Goal: Task Accomplishment & Management: Manage account settings

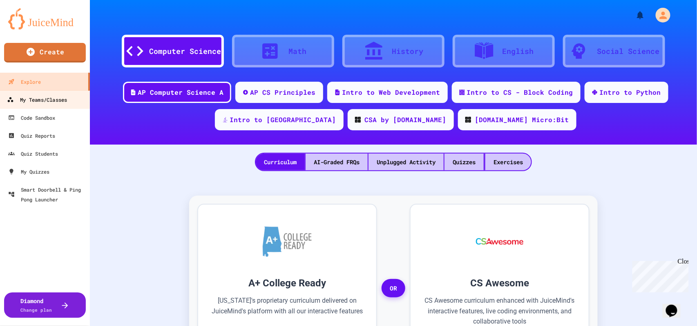
click at [47, 97] on div "My Teams/Classes" at bounding box center [37, 100] width 60 height 10
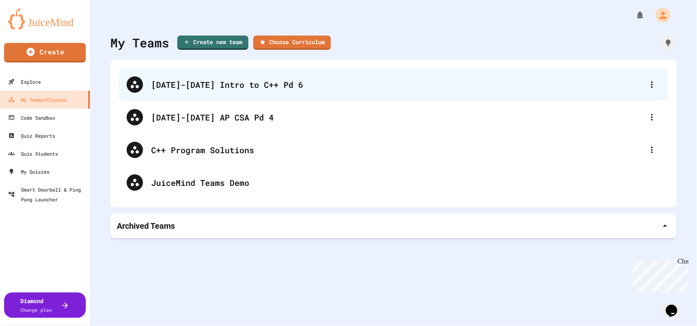
click at [210, 92] on div "[DATE]-[DATE] Intro to C++ Pd 6" at bounding box center [394, 84] width 550 height 33
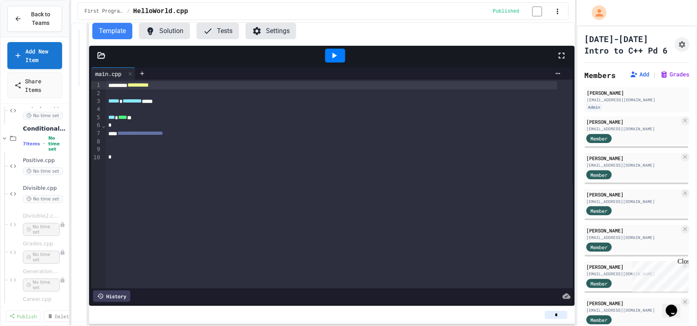
scroll to position [327, 0]
click at [32, 162] on span "No time set" at bounding box center [41, 167] width 36 height 13
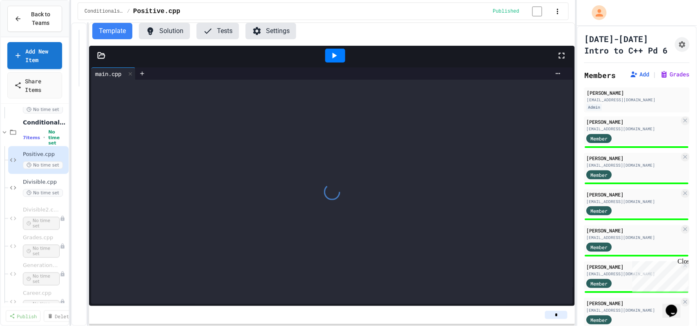
click at [40, 193] on span "No time set" at bounding box center [43, 193] width 40 height 8
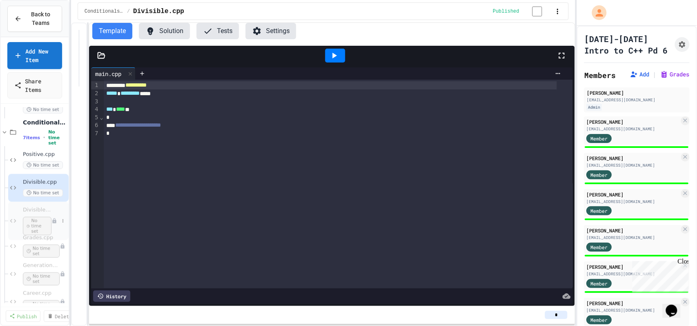
click at [42, 226] on span "No time set" at bounding box center [37, 226] width 29 height 19
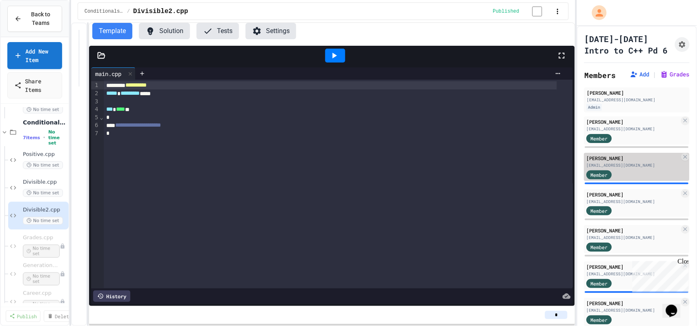
click at [636, 168] on div "[EMAIL_ADDRESS][DOMAIN_NAME]" at bounding box center [633, 165] width 93 height 6
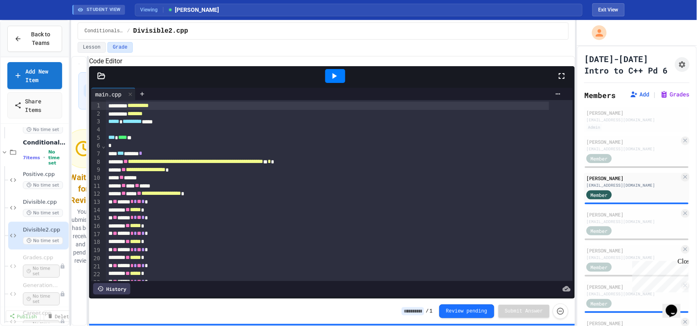
click at [340, 82] on div at bounding box center [335, 76] width 20 height 14
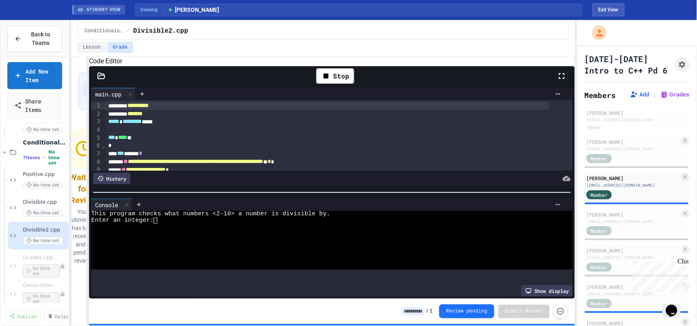
click at [311, 247] on div at bounding box center [322, 247] width 463 height 7
click at [420, 311] on input at bounding box center [413, 311] width 22 height 8
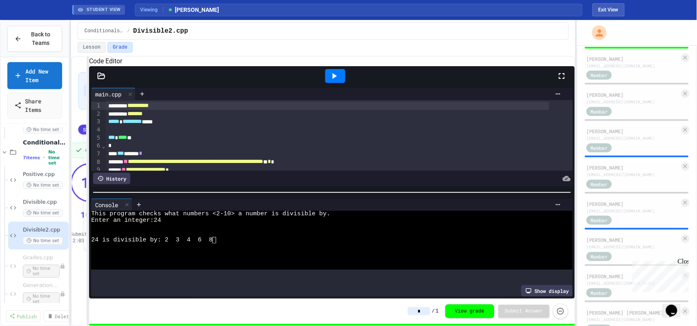
scroll to position [163, 0]
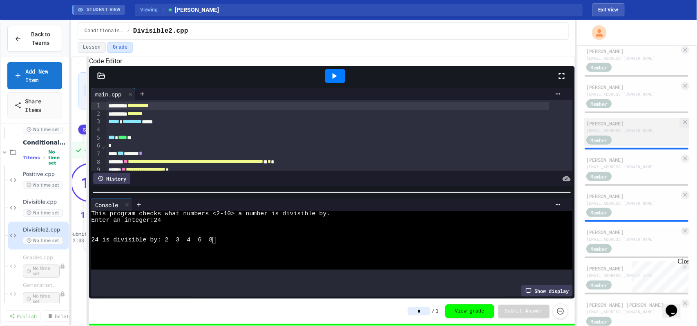
type input "*"
click at [620, 145] on div "Member" at bounding box center [607, 139] width 41 height 10
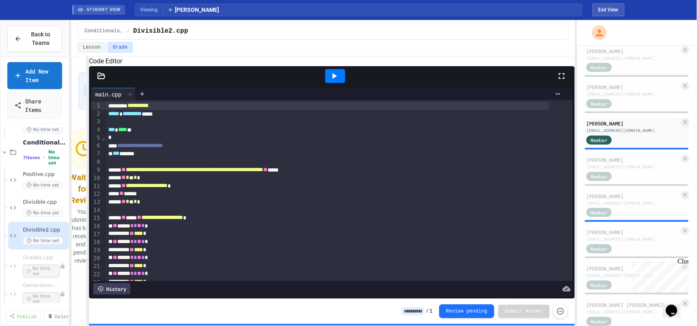
click at [332, 81] on icon at bounding box center [334, 76] width 10 height 10
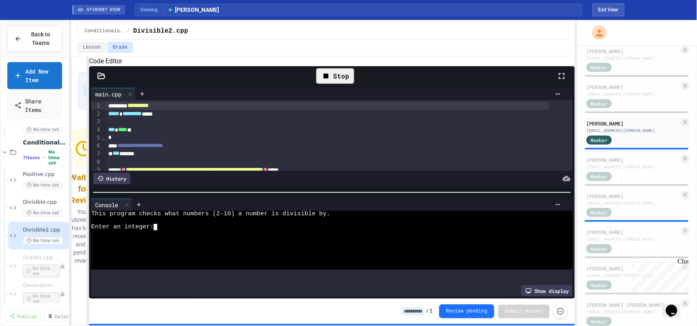
click at [295, 236] on div at bounding box center [322, 234] width 463 height 7
click at [423, 311] on input at bounding box center [413, 311] width 22 height 8
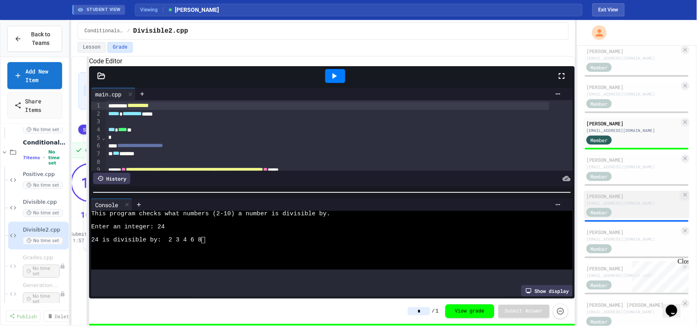
type input "*"
click at [618, 217] on div "Member" at bounding box center [607, 212] width 41 height 10
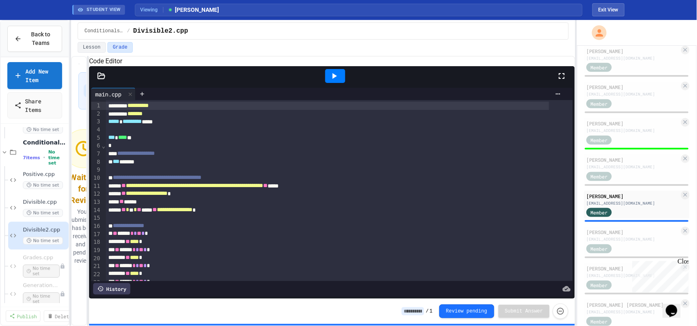
click at [339, 83] on div at bounding box center [335, 76] width 20 height 14
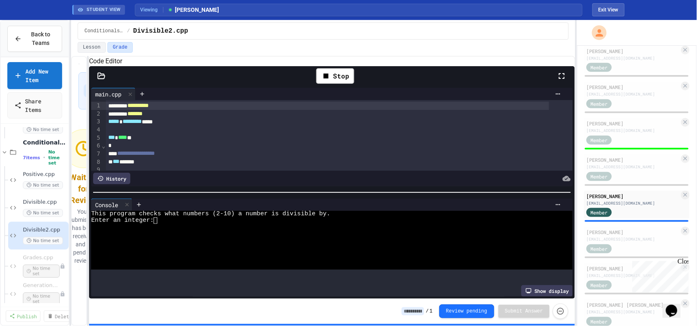
click at [354, 247] on div at bounding box center [322, 247] width 463 height 7
click at [424, 308] on input at bounding box center [413, 311] width 22 height 8
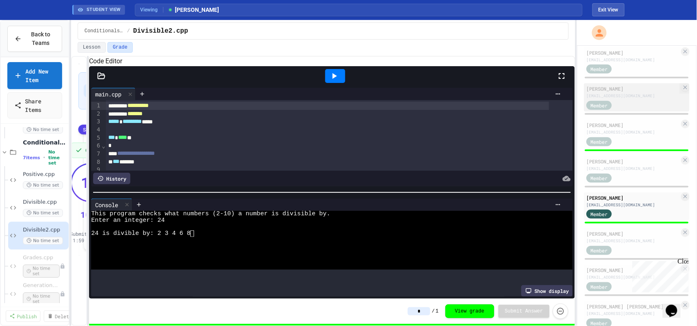
scroll to position [163, 0]
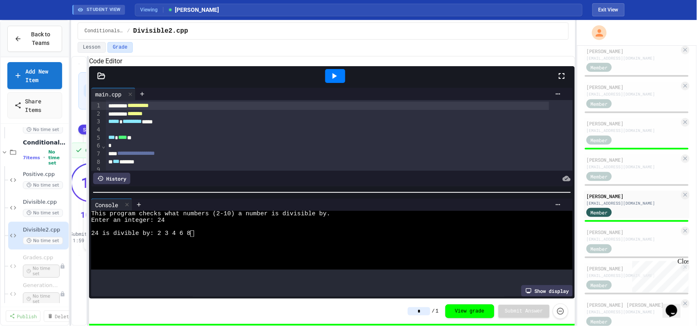
type input "*"
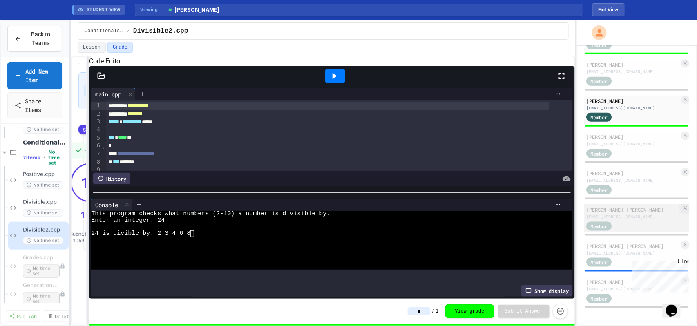
scroll to position [286, 0]
click at [604, 251] on div "[EMAIL_ADDRESS][DOMAIN_NAME]" at bounding box center [633, 253] width 93 height 6
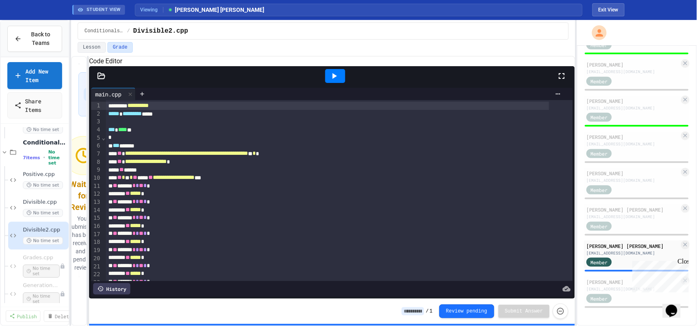
click at [330, 81] on icon at bounding box center [334, 76] width 10 height 10
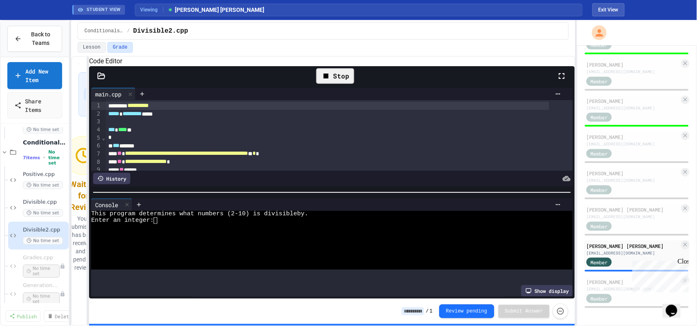
click at [233, 240] on div at bounding box center [322, 240] width 463 height 7
click at [418, 311] on input at bounding box center [413, 311] width 22 height 8
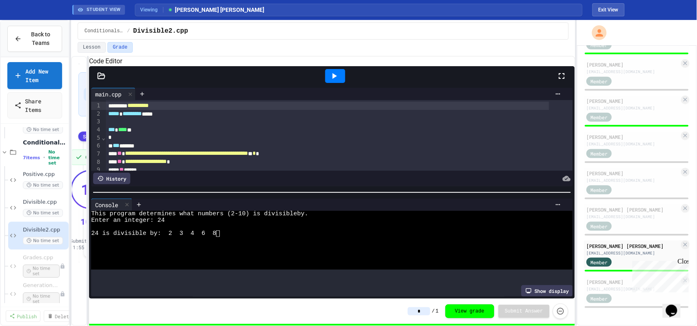
type input "*"
click at [624, 188] on div "Member" at bounding box center [607, 189] width 41 height 10
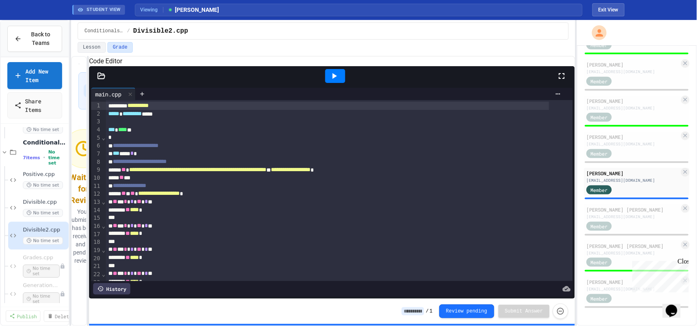
click at [332, 81] on icon at bounding box center [334, 76] width 10 height 10
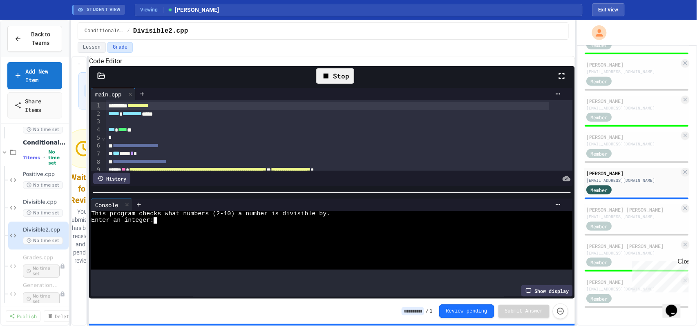
click at [258, 229] on div at bounding box center [322, 227] width 463 height 7
click at [414, 314] on input at bounding box center [413, 311] width 22 height 8
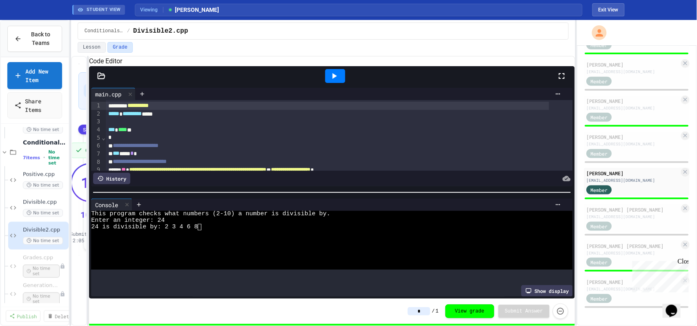
type input "*"
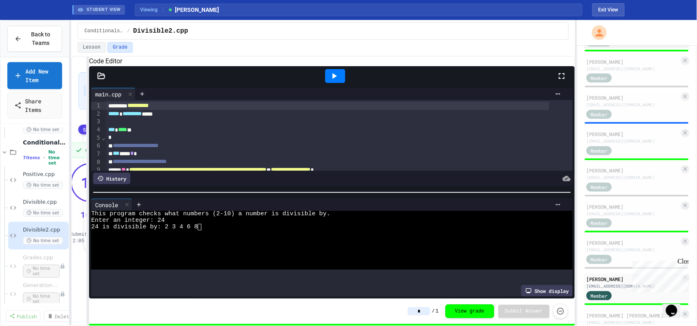
scroll to position [163, 0]
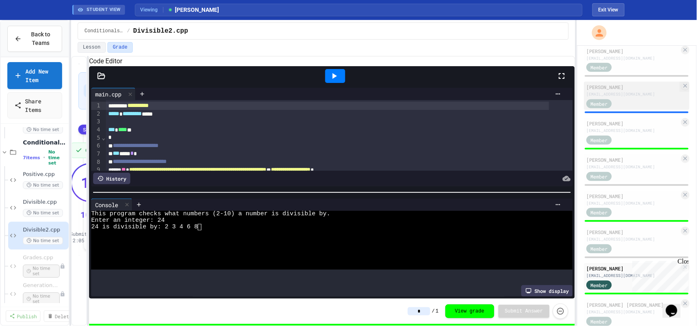
click at [625, 97] on div "[EMAIL_ADDRESS][DOMAIN_NAME]" at bounding box center [633, 94] width 93 height 6
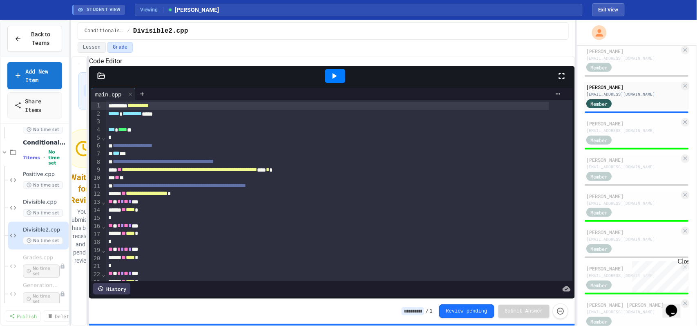
scroll to position [54, 0]
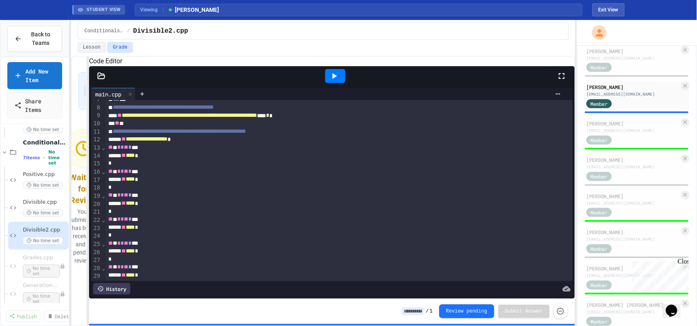
click at [331, 81] on icon at bounding box center [334, 76] width 10 height 10
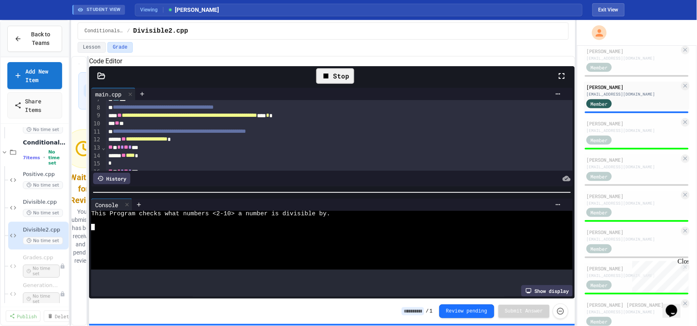
click at [295, 239] on div at bounding box center [322, 240] width 463 height 7
click at [355, 226] on div at bounding box center [322, 227] width 463 height 7
click at [186, 244] on div at bounding box center [322, 247] width 463 height 7
click at [415, 311] on input at bounding box center [413, 311] width 22 height 8
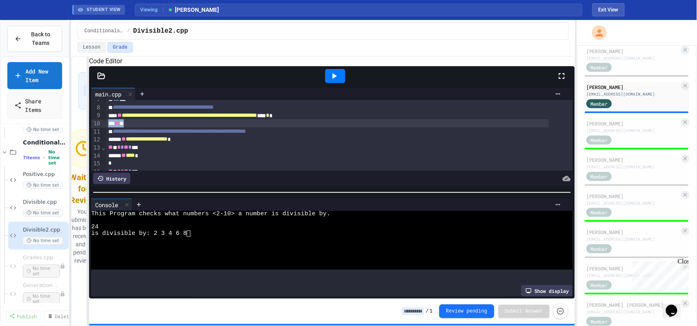
drag, startPoint x: 106, startPoint y: 133, endPoint x: 130, endPoint y: 132, distance: 23.3
click at [130, 128] on div "*** ** **" at bounding box center [327, 123] width 443 height 8
click at [354, 128] on div "*** ** **" at bounding box center [327, 123] width 443 height 8
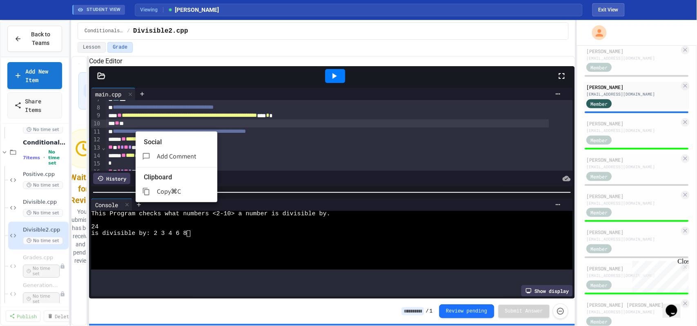
click at [176, 152] on span "Add Comment" at bounding box center [176, 156] width 39 height 9
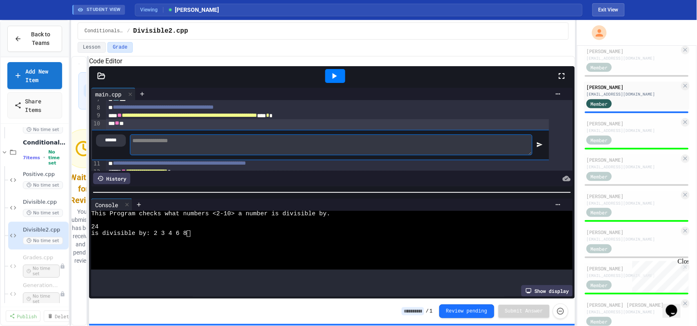
click at [293, 154] on textarea at bounding box center [331, 144] width 403 height 21
type textarea "**********"
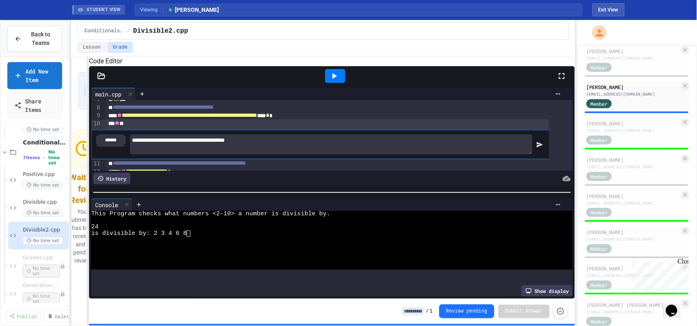
click at [539, 155] on div at bounding box center [539, 144] width 14 height 22
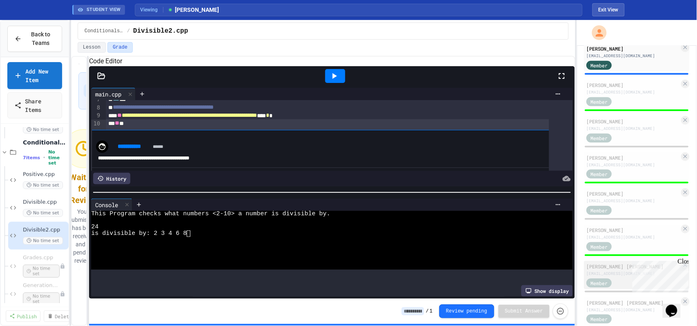
scroll to position [68, 0]
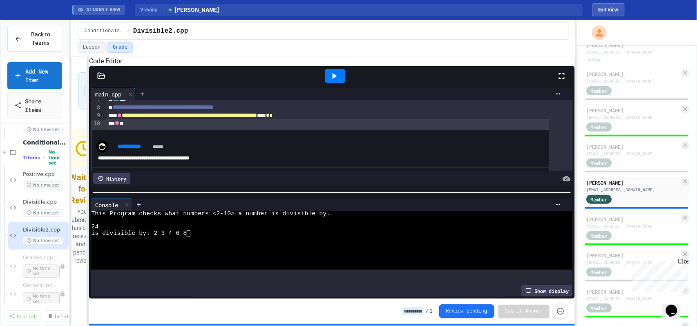
click at [420, 311] on input at bounding box center [413, 311] width 22 height 8
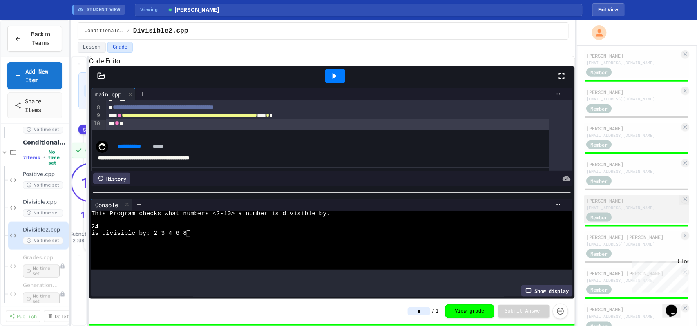
scroll to position [286, 0]
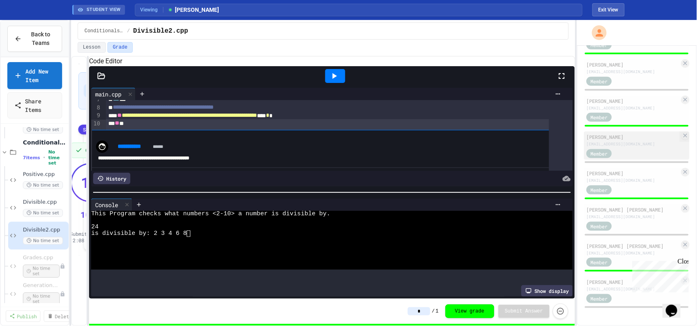
type input "*"
click at [625, 142] on div "[EMAIL_ADDRESS][DOMAIN_NAME]" at bounding box center [633, 144] width 93 height 6
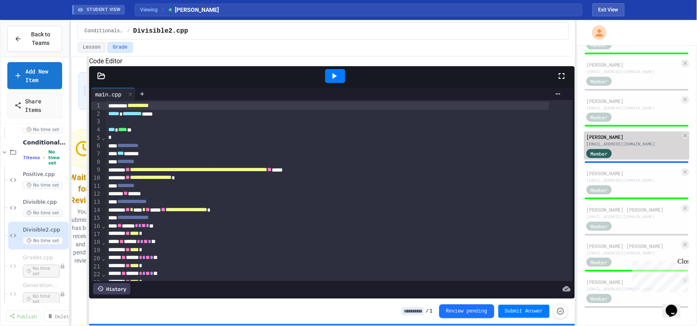
click at [622, 137] on div "[PERSON_NAME]" at bounding box center [633, 136] width 93 height 7
click at [338, 81] on icon at bounding box center [334, 76] width 10 height 10
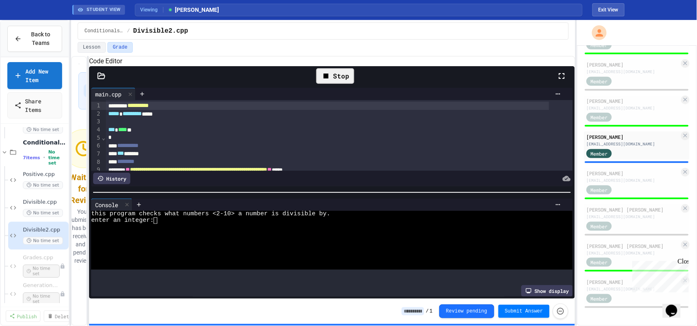
click at [257, 233] on div at bounding box center [322, 234] width 463 height 7
click at [424, 313] on input at bounding box center [413, 311] width 22 height 8
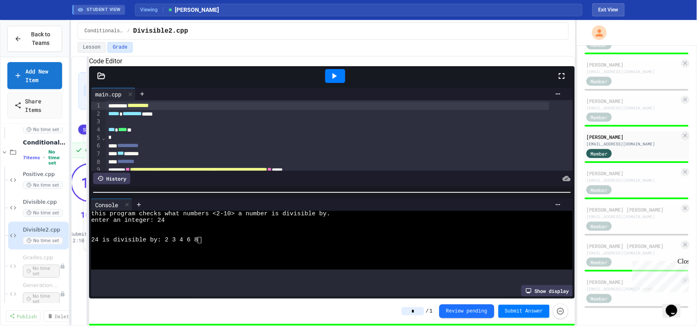
type input "*"
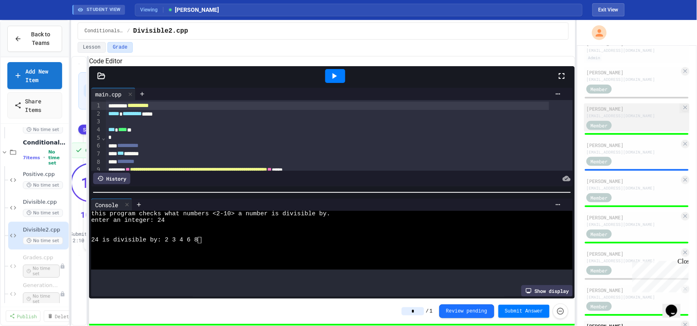
scroll to position [68, 0]
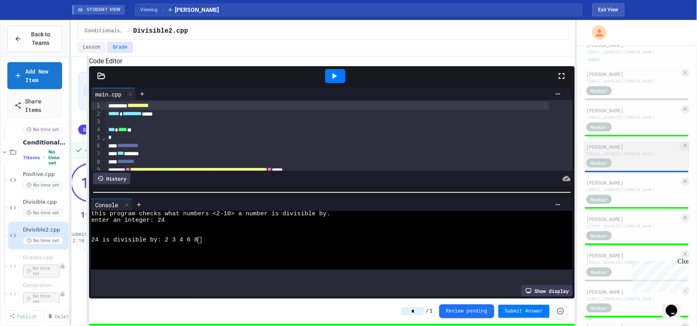
click at [630, 168] on div "Member" at bounding box center [633, 163] width 93 height 10
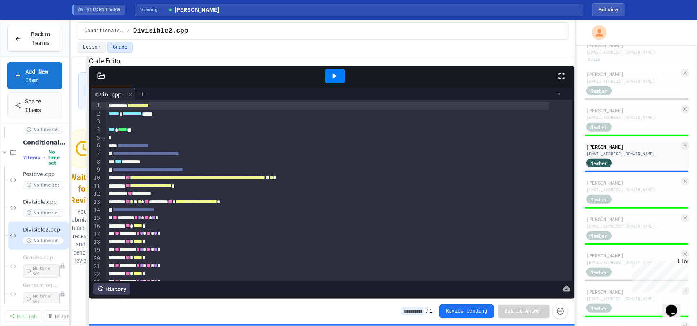
click at [331, 81] on icon at bounding box center [334, 76] width 10 height 10
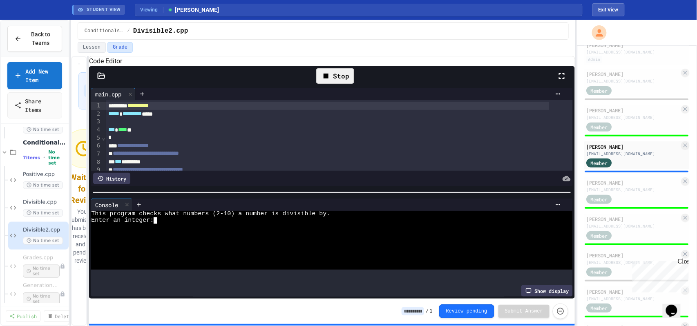
click at [201, 233] on div at bounding box center [322, 234] width 463 height 7
click at [423, 308] on input at bounding box center [413, 311] width 22 height 8
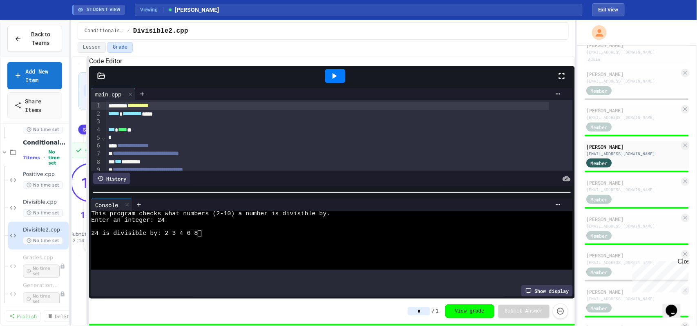
type input "*"
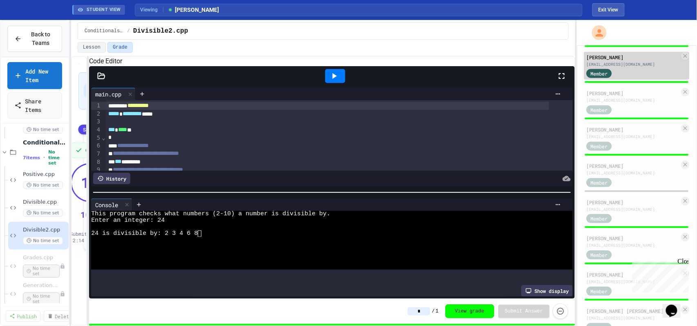
scroll to position [177, 0]
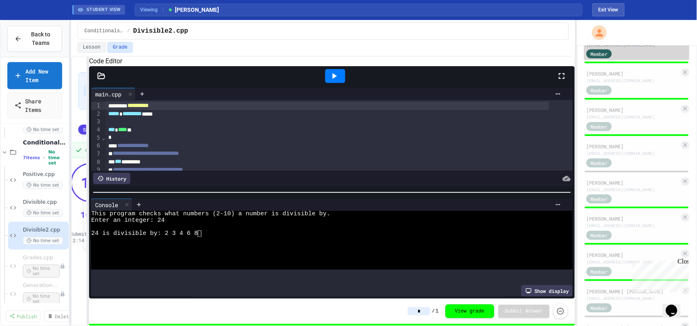
click at [637, 168] on div "Member" at bounding box center [633, 162] width 93 height 10
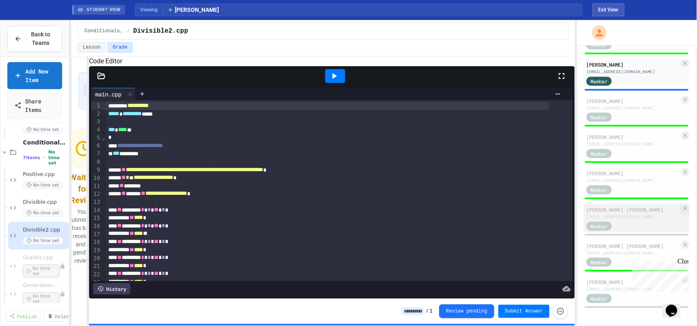
scroll to position [231, 0]
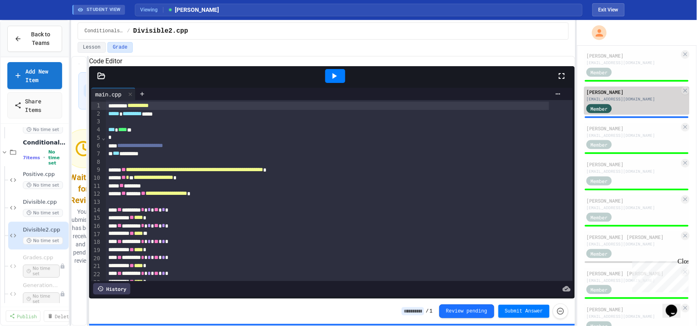
click at [630, 113] on div "Member" at bounding box center [633, 108] width 93 height 10
click at [334, 79] on icon at bounding box center [335, 76] width 4 height 6
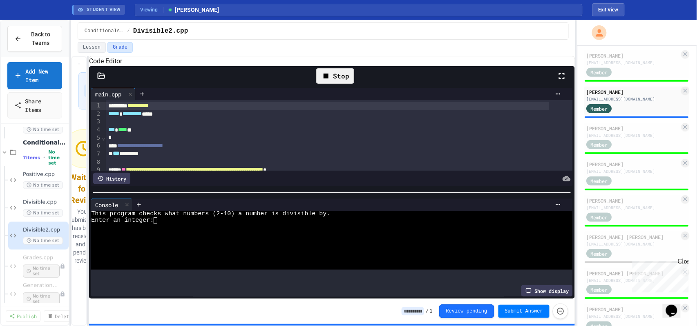
click at [222, 240] on div at bounding box center [322, 240] width 463 height 7
click at [421, 313] on input at bounding box center [413, 311] width 22 height 8
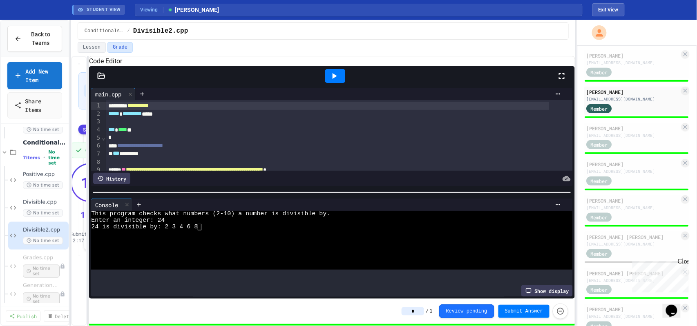
type input "*"
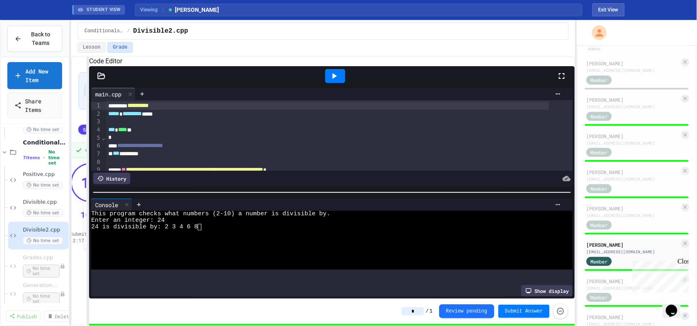
scroll to position [13, 0]
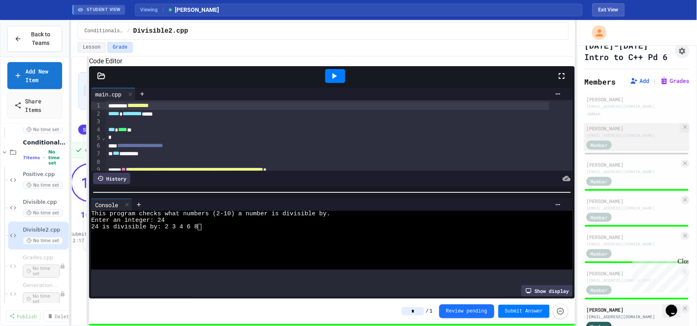
click at [620, 139] on div "[EMAIL_ADDRESS][DOMAIN_NAME]" at bounding box center [633, 135] width 93 height 6
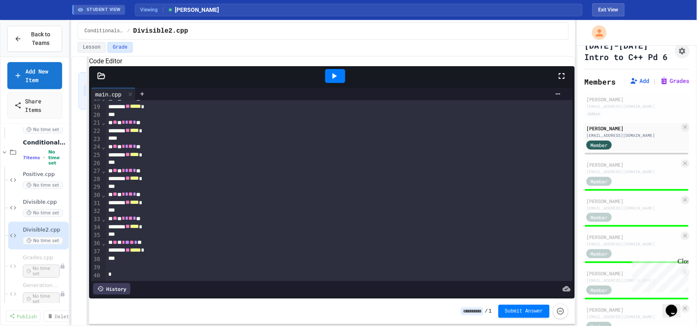
scroll to position [171, 0]
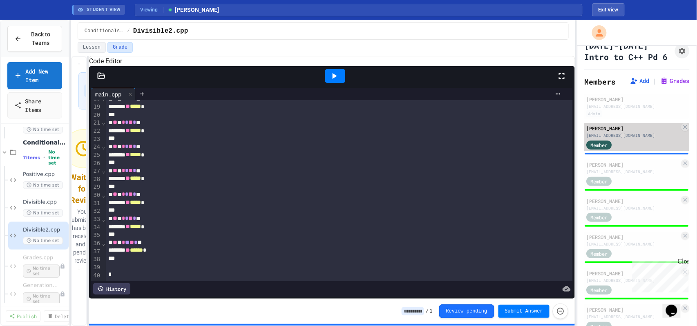
click at [598, 132] on div "[PERSON_NAME]" at bounding box center [633, 128] width 93 height 7
click at [337, 81] on icon at bounding box center [334, 76] width 10 height 10
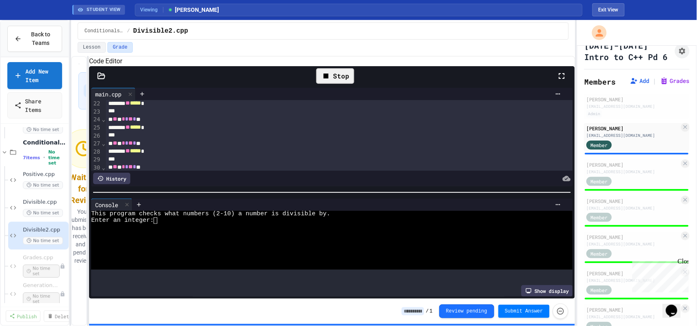
click at [257, 238] on div at bounding box center [322, 240] width 463 height 7
click at [420, 313] on input at bounding box center [413, 311] width 22 height 8
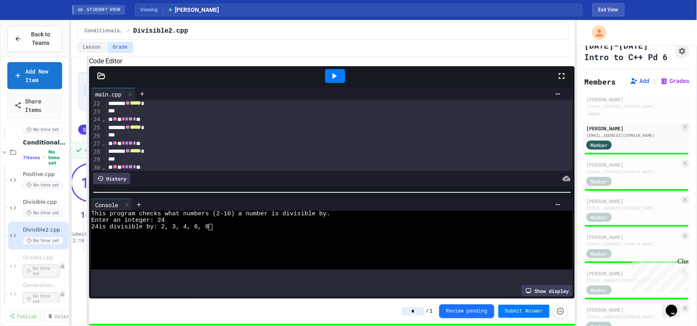
type input "*"
